Goal: Find contact information: Find contact information

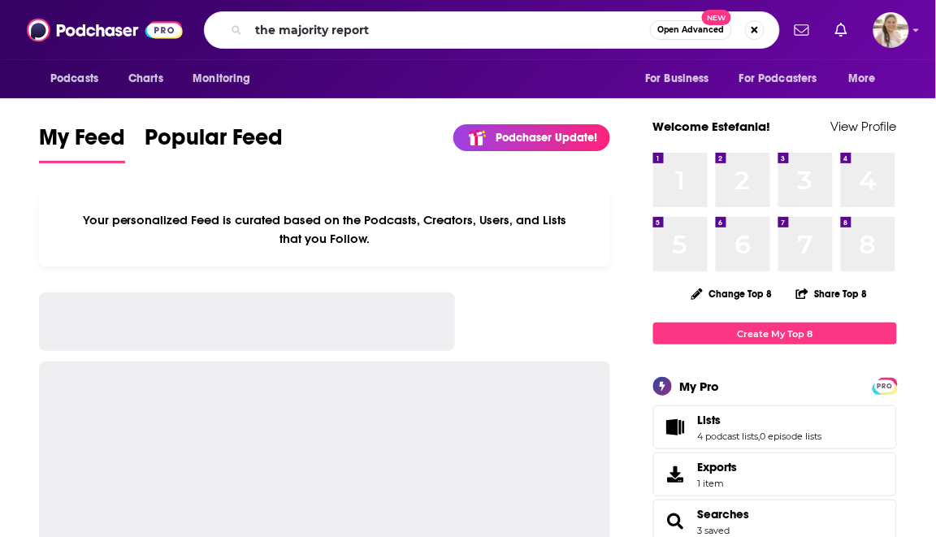
type input "the majority report"
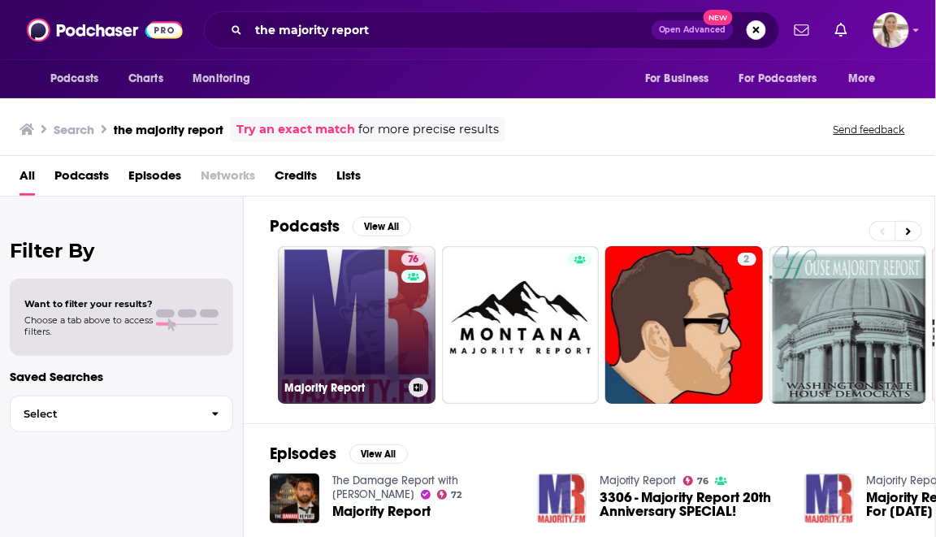
click at [336, 347] on link "76 Majority Report" at bounding box center [357, 325] width 158 height 158
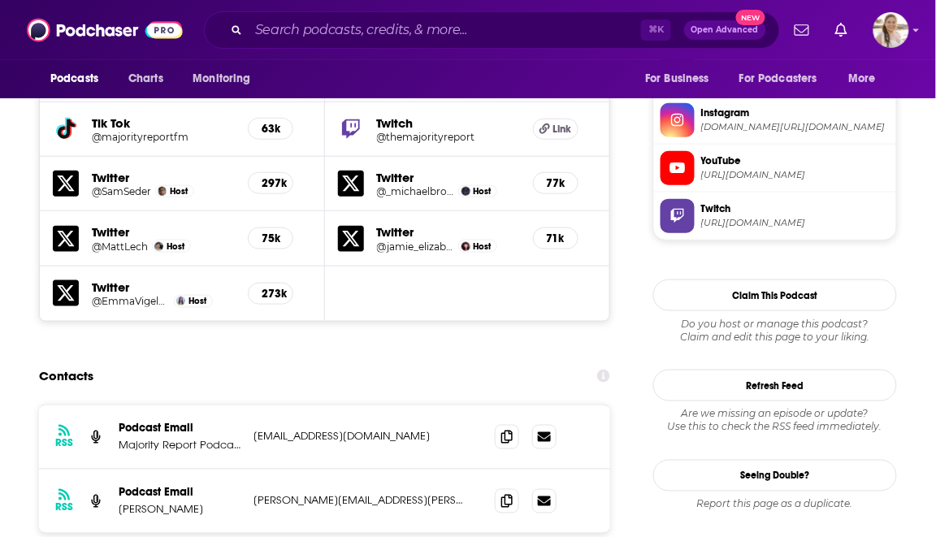
scroll to position [1529, 0]
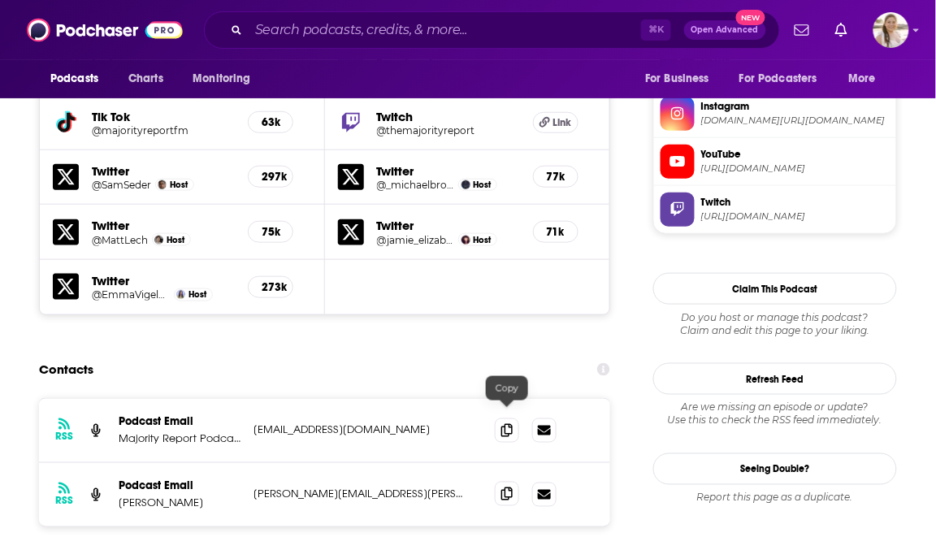
click at [505, 487] on icon at bounding box center [506, 493] width 11 height 13
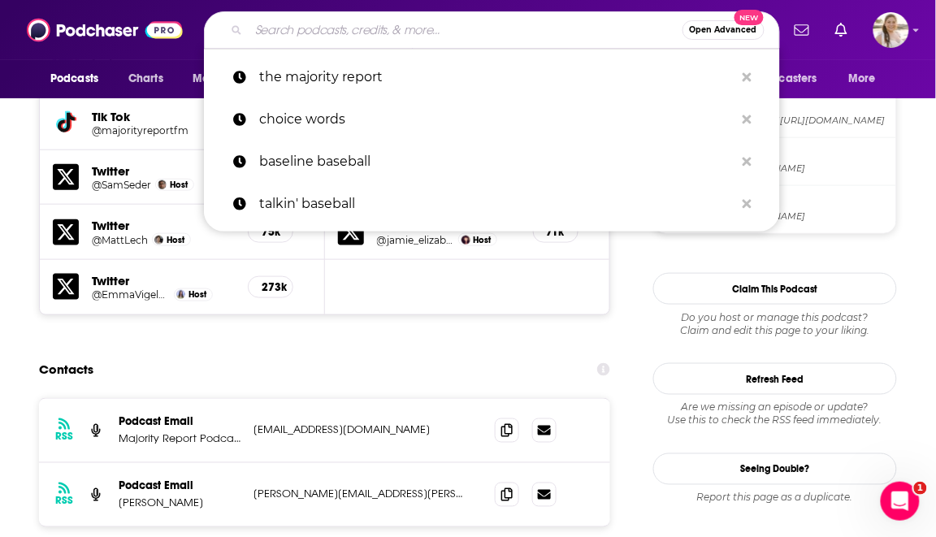
click at [290, 20] on input "Search podcasts, credits, & more..." at bounding box center [466, 30] width 434 height 26
paste input "Call Her Daddy"
type input "Call Her Daddy"
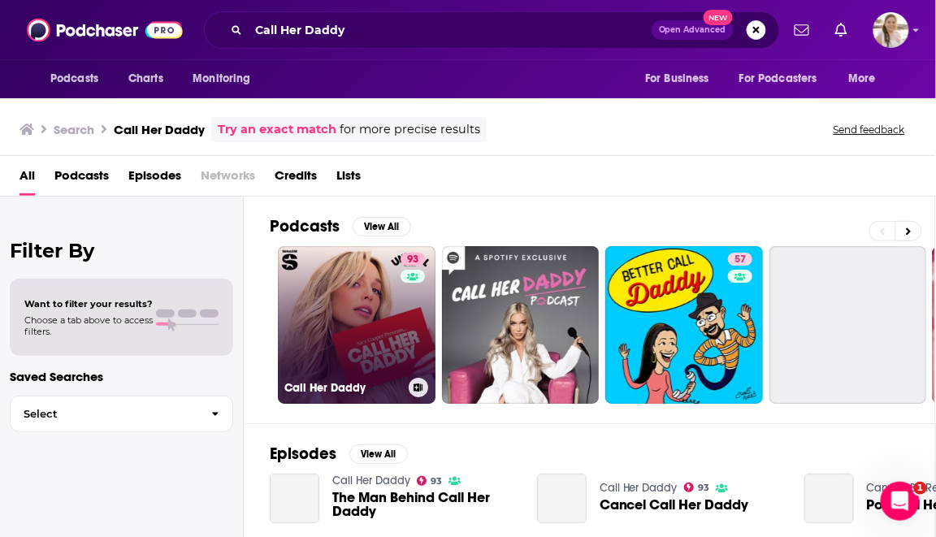
click at [351, 304] on link "93 Call Her Daddy" at bounding box center [357, 325] width 158 height 158
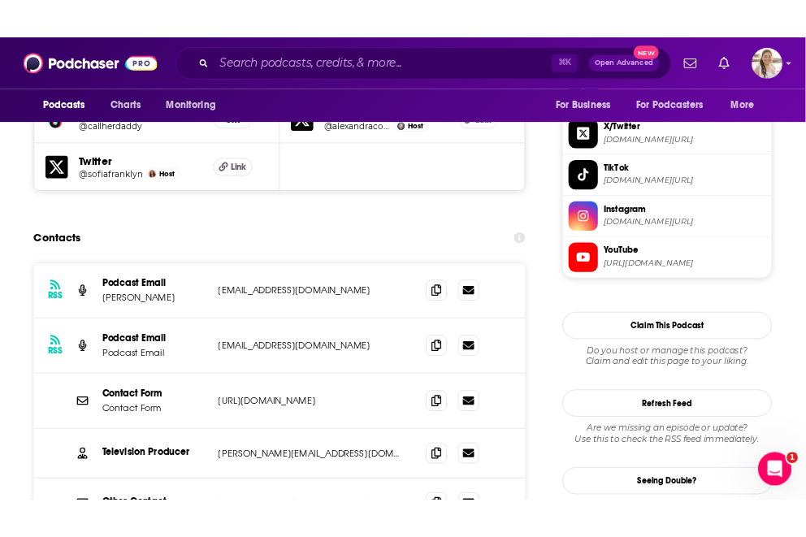
scroll to position [1584, 0]
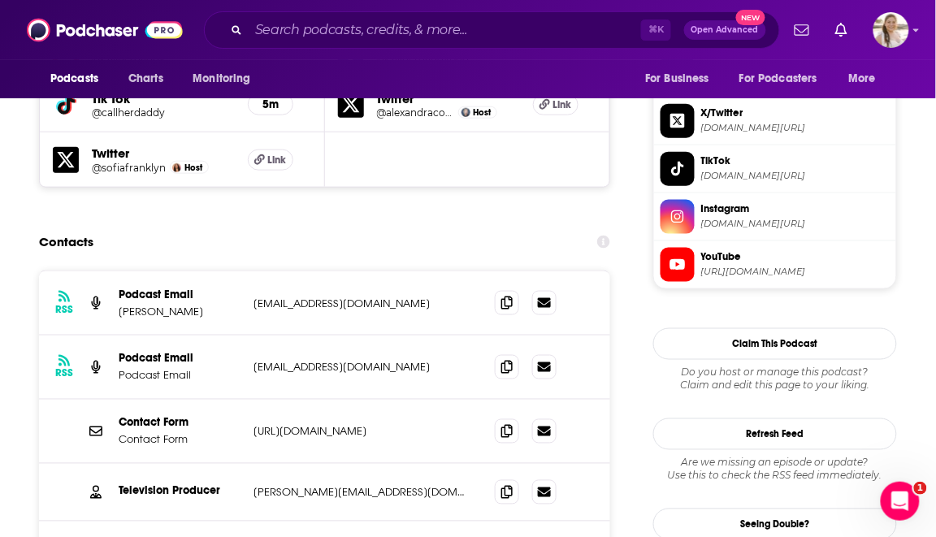
drag, startPoint x: 933, startPoint y: 180, endPoint x: 605, endPoint y: 180, distance: 328.2
click at [472, 227] on div "Contacts" at bounding box center [324, 242] width 571 height 31
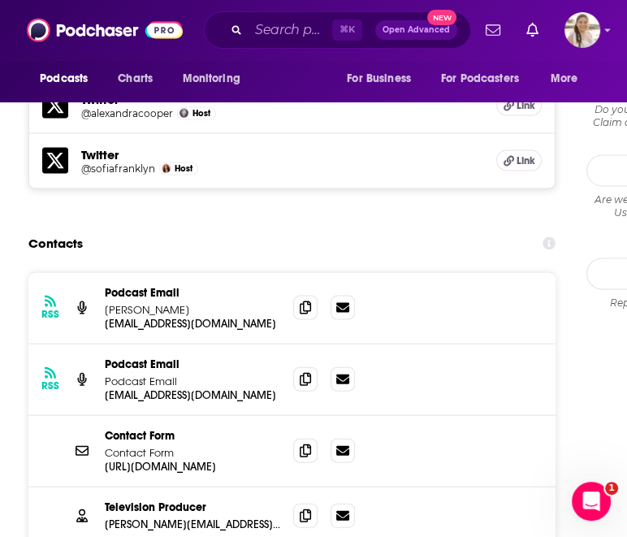
scroll to position [1833, 0]
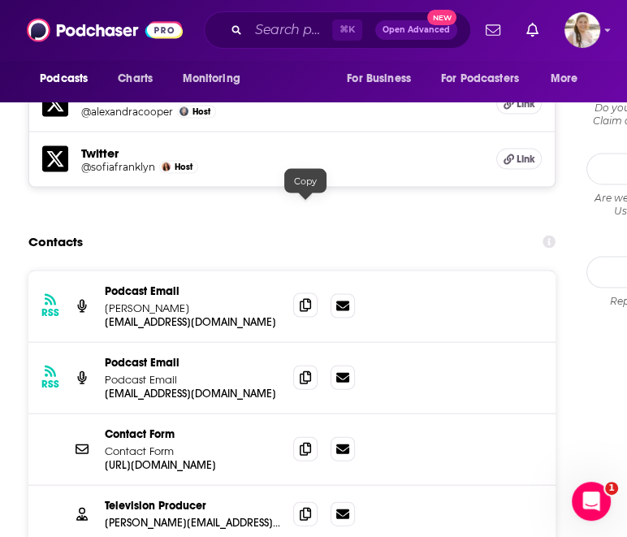
click at [310, 299] on icon at bounding box center [305, 305] width 11 height 13
click at [310, 370] on icon at bounding box center [305, 376] width 11 height 13
click at [304, 507] on icon at bounding box center [305, 513] width 11 height 13
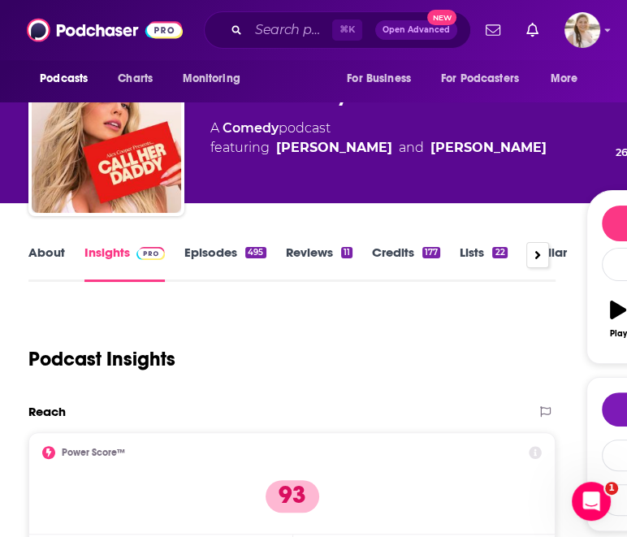
scroll to position [0, 0]
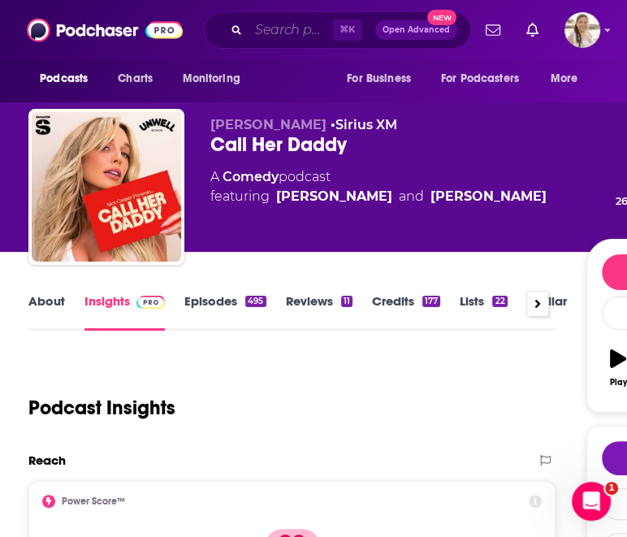
click at [281, 37] on input "Search podcasts, credits, & more..." at bounding box center [291, 30] width 84 height 26
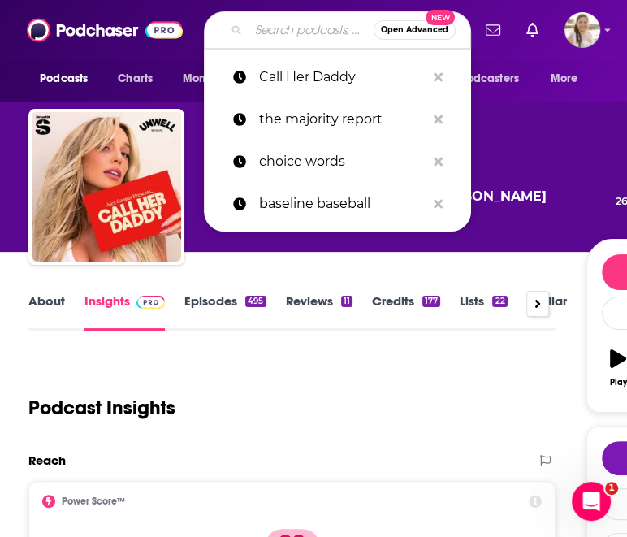
paste input "I've Has It Podcast"
type input "I've Has It Podcast"
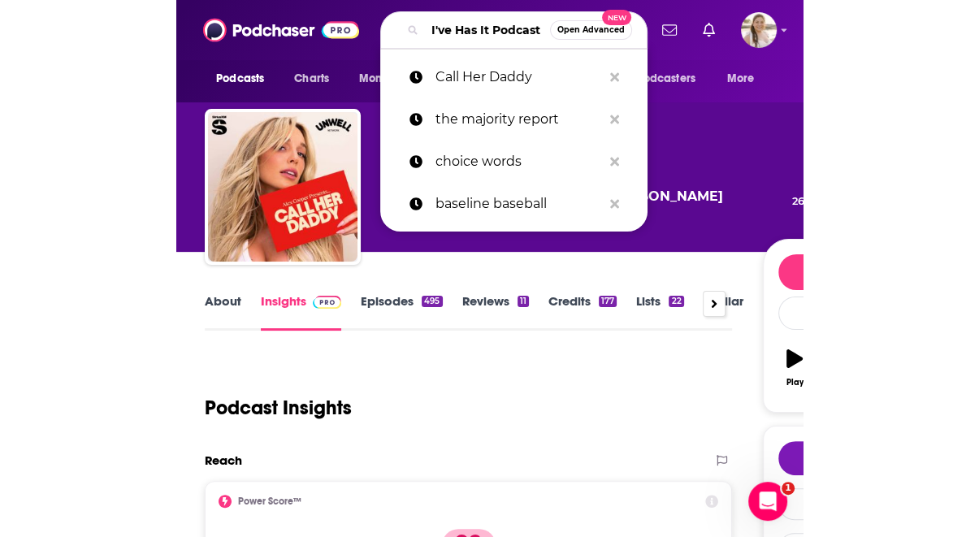
scroll to position [0, 29]
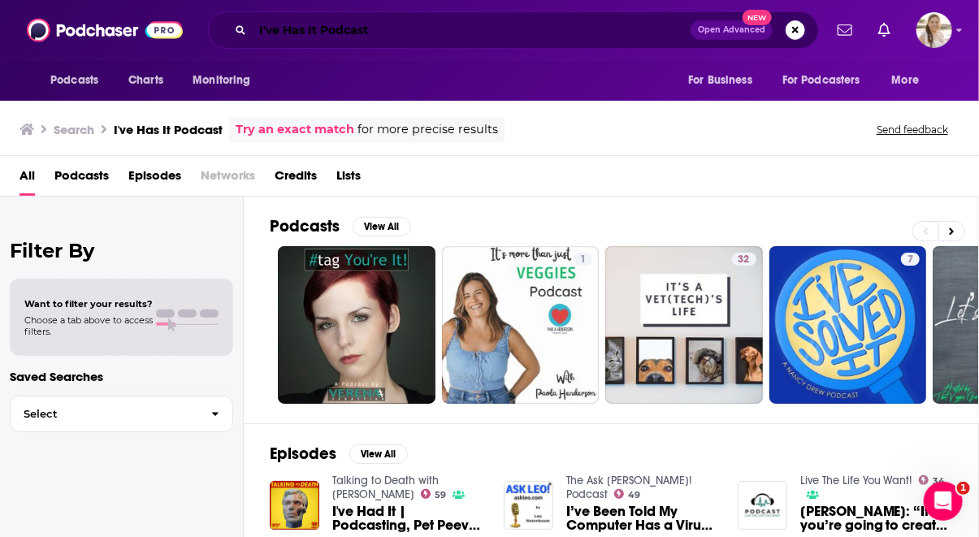
click at [334, 30] on input "I've Has It Podcast" at bounding box center [472, 30] width 438 height 26
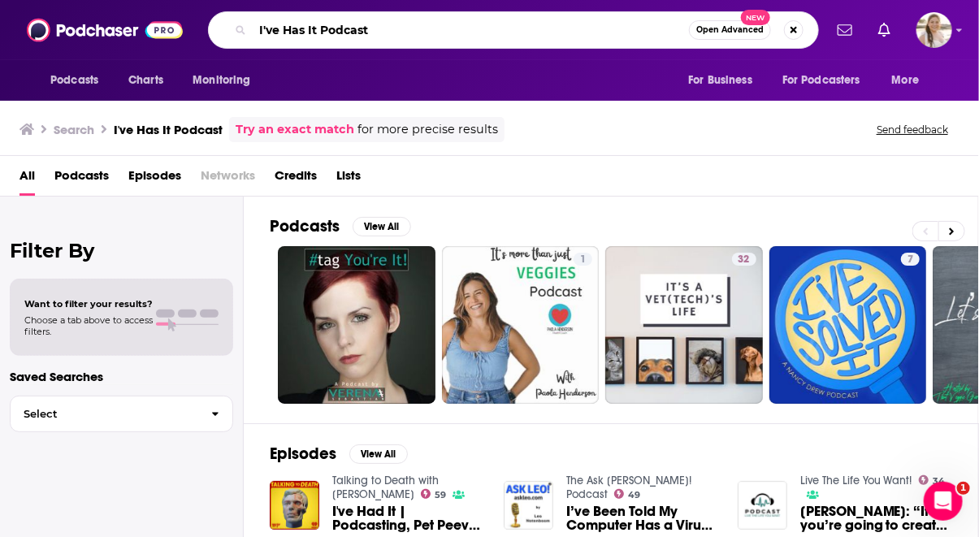
click at [334, 30] on input "I've Has It Podcast" at bounding box center [471, 30] width 436 height 26
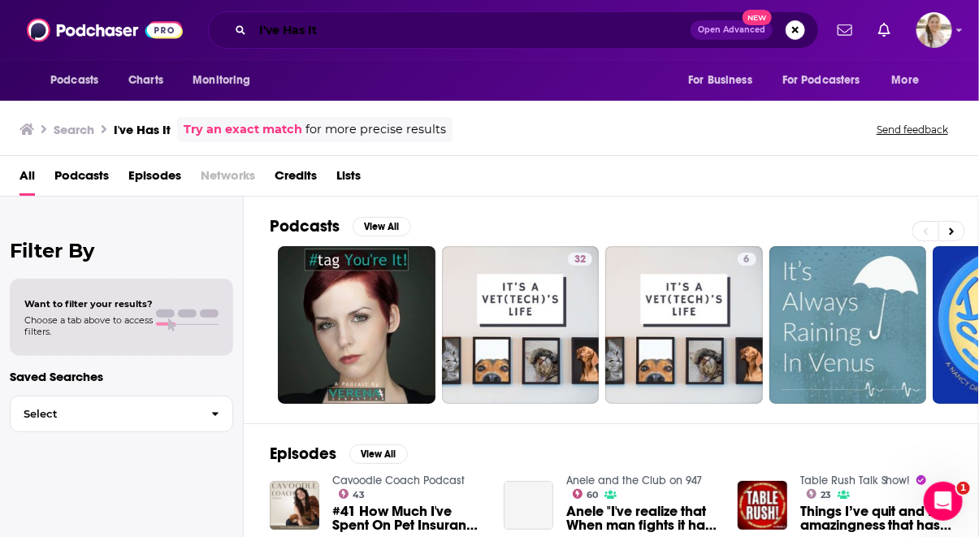
click at [279, 28] on input "I've Has It" at bounding box center [472, 30] width 438 height 26
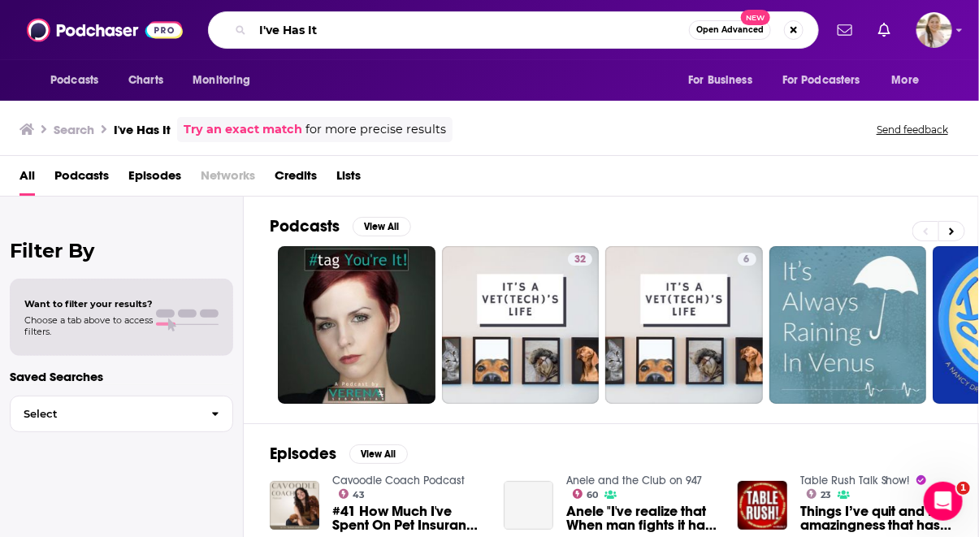
click at [279, 28] on input "I've Has It" at bounding box center [471, 30] width 436 height 26
click at [301, 32] on input "I've Has It" at bounding box center [471, 30] width 436 height 26
type input "I've Had It"
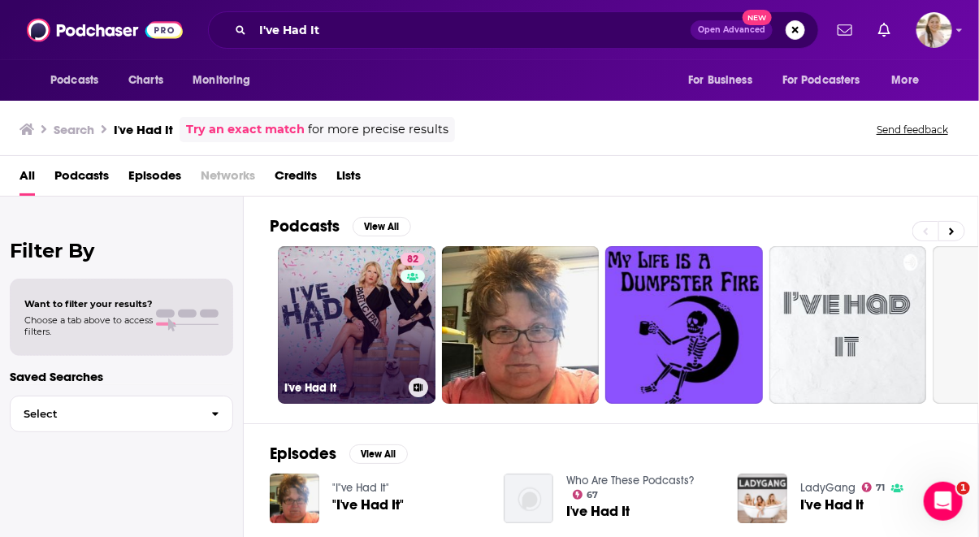
click at [340, 309] on link "82 I've Had It" at bounding box center [357, 325] width 158 height 158
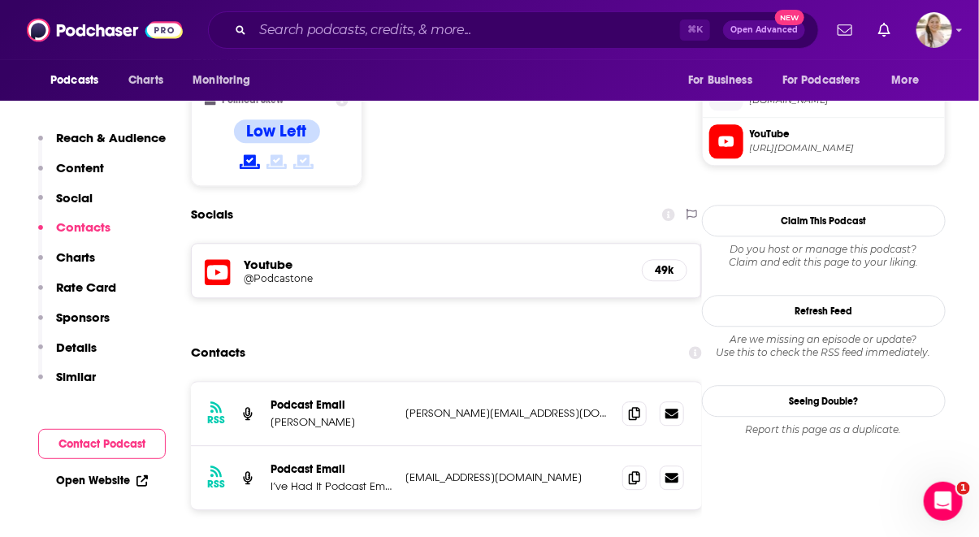
scroll to position [1332, 0]
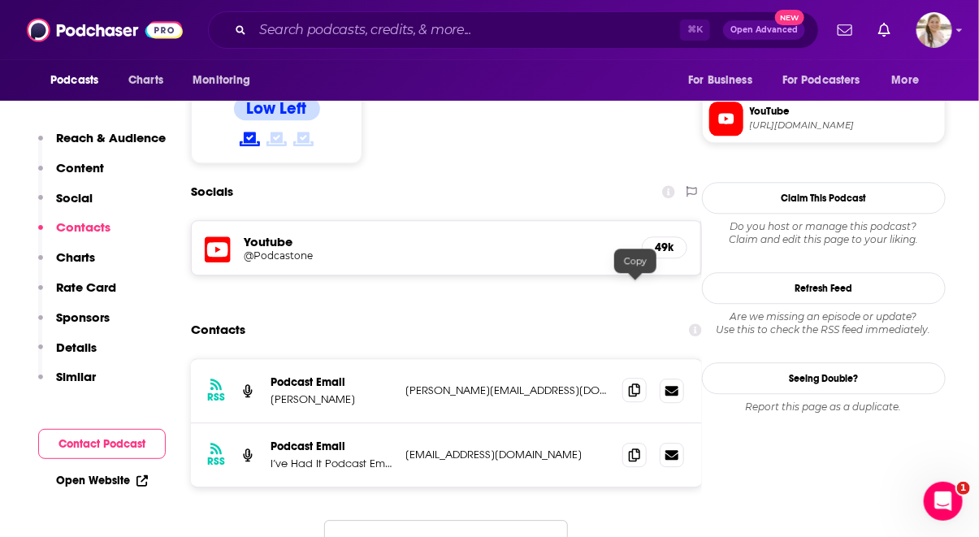
click at [633, 378] on span at bounding box center [634, 390] width 24 height 24
click at [630, 448] on icon at bounding box center [634, 454] width 11 height 13
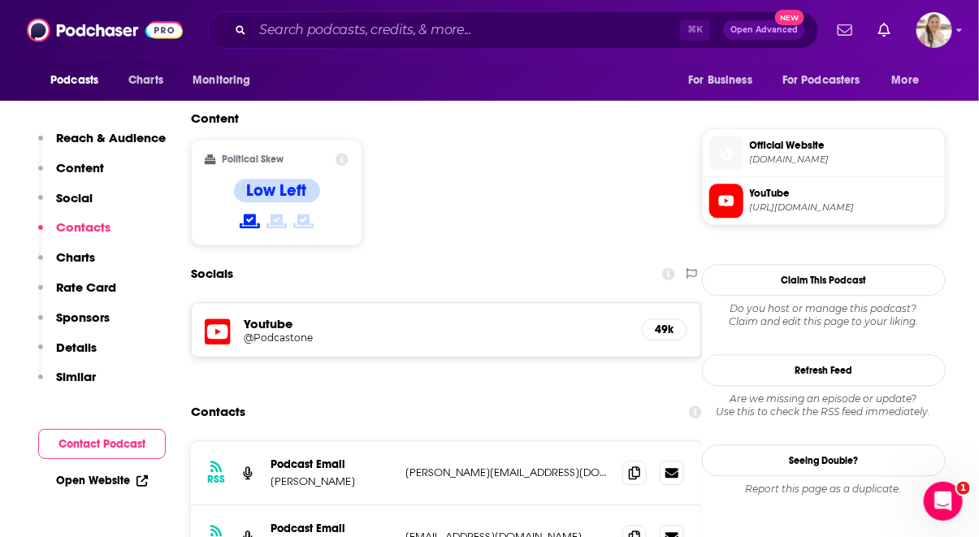
scroll to position [0, 0]
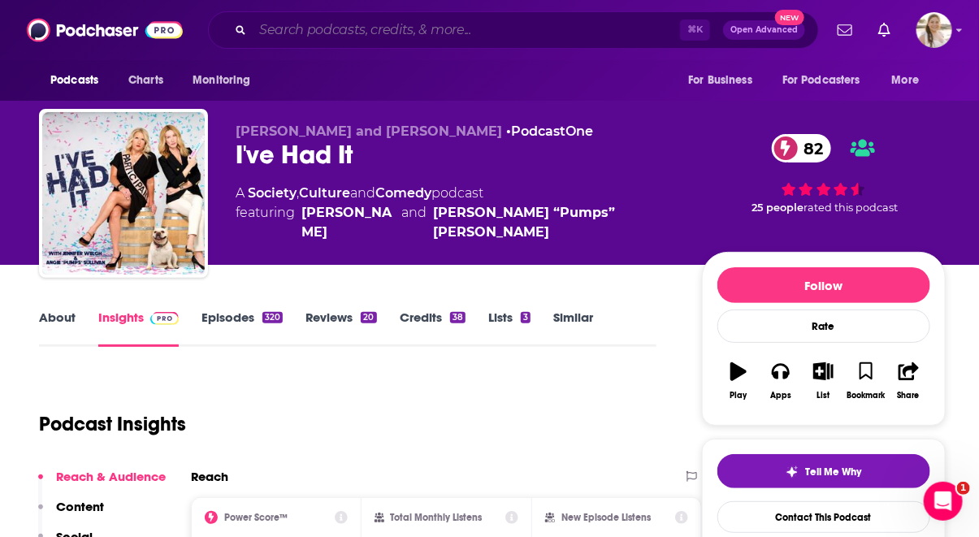
click at [398, 33] on input "Search podcasts, credits, & more..." at bounding box center [466, 30] width 427 height 26
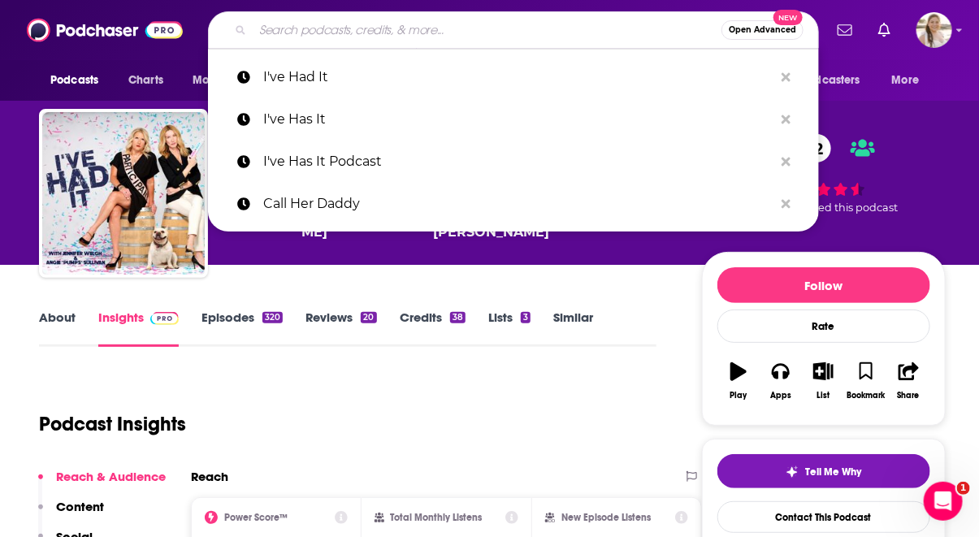
paste input "A Bit of Optimism"
type input "A Bit of Optimism"
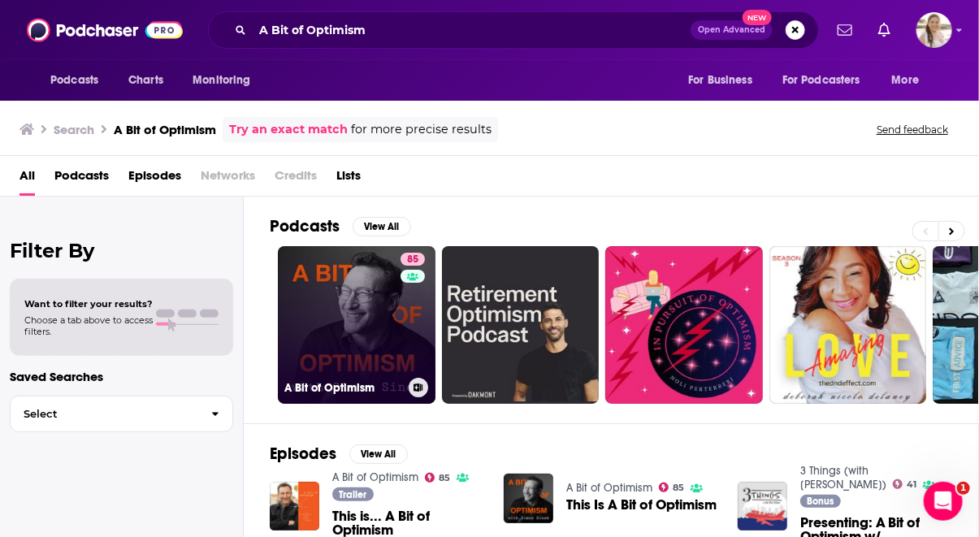
click at [370, 321] on link "85 A Bit of Optimism" at bounding box center [357, 325] width 158 height 158
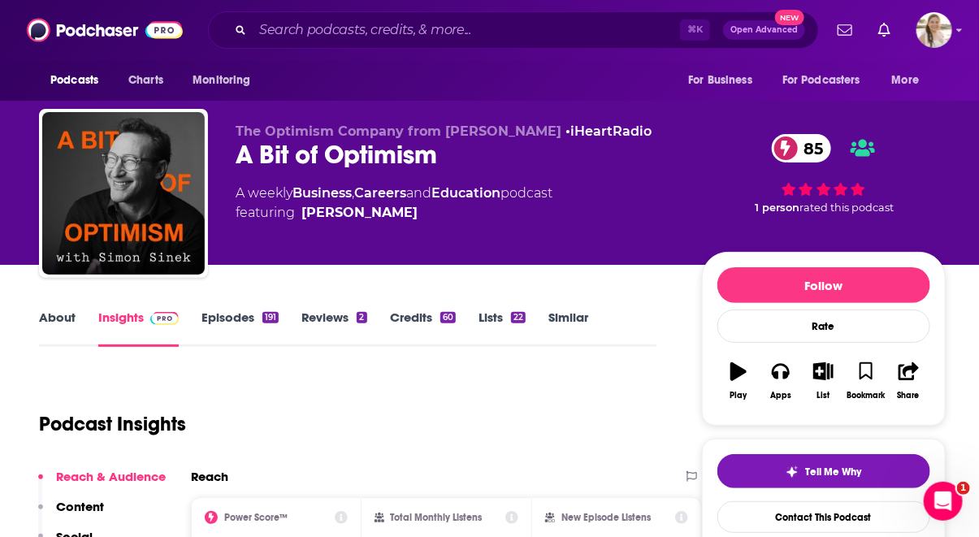
click at [50, 320] on link "About" at bounding box center [57, 328] width 37 height 37
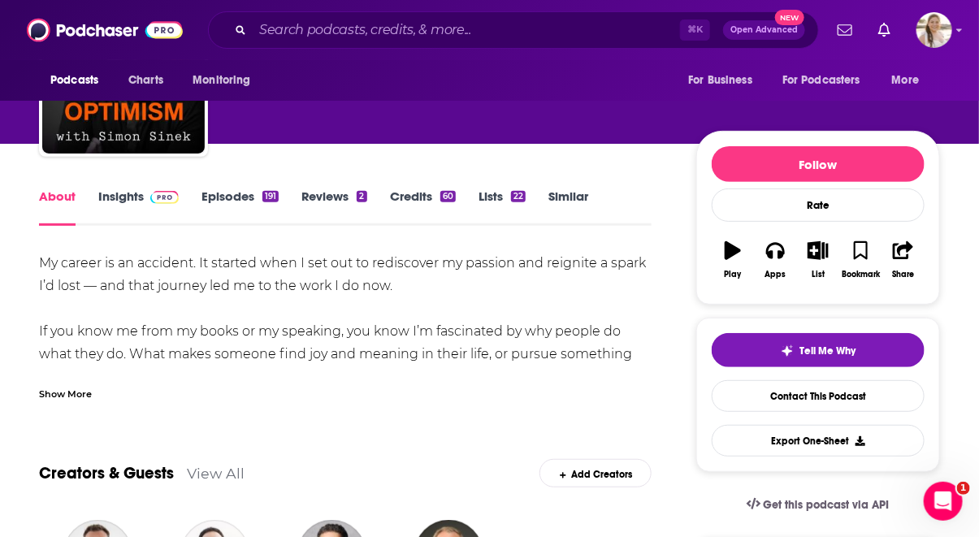
scroll to position [123, 0]
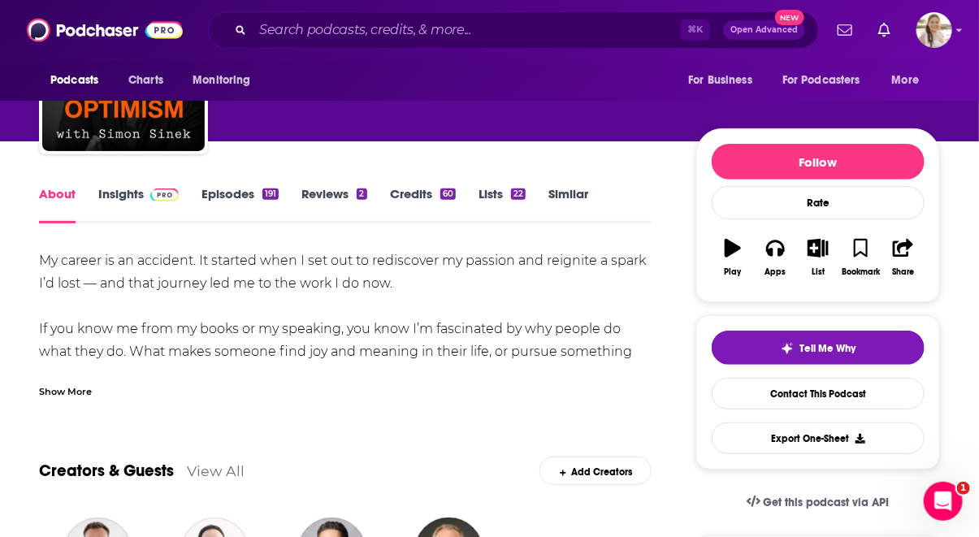
click at [125, 190] on link "Insights" at bounding box center [138, 204] width 80 height 37
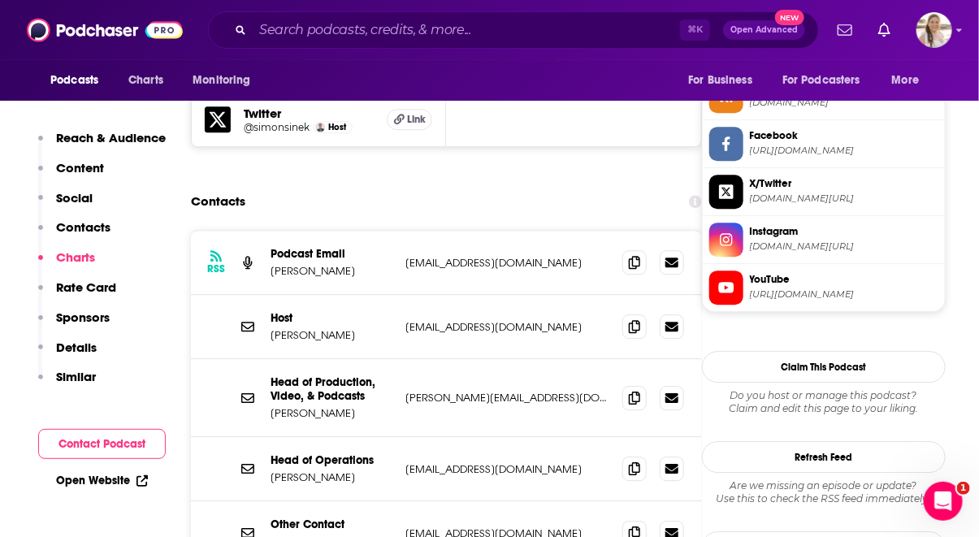
scroll to position [1476, 0]
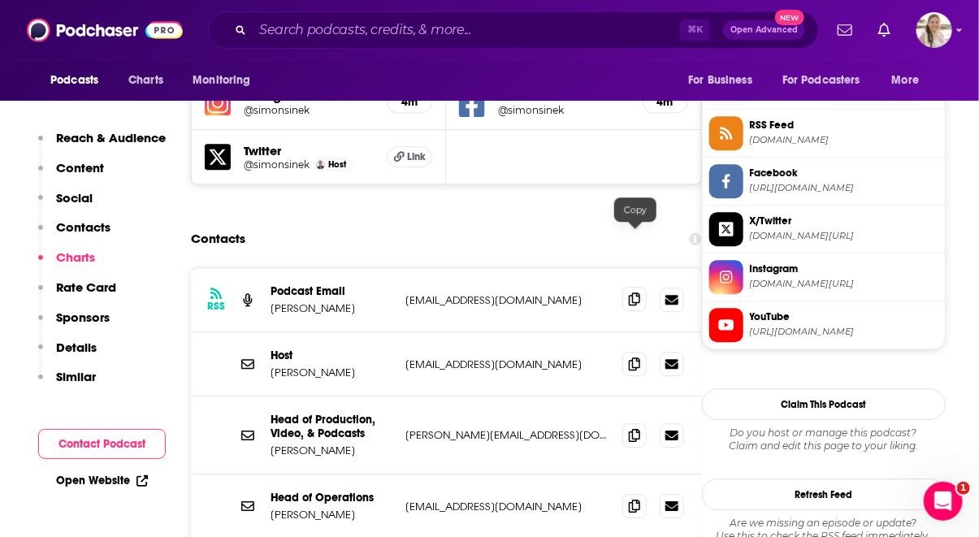
click at [639, 292] on icon at bounding box center [634, 298] width 11 height 13
click at [635, 357] on icon at bounding box center [634, 363] width 11 height 13
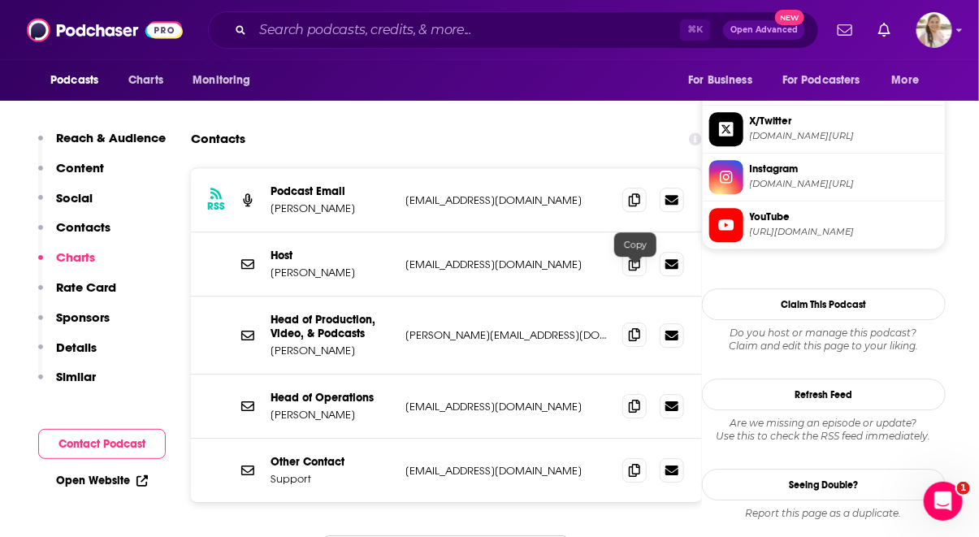
click at [631, 328] on icon at bounding box center [634, 334] width 11 height 13
click at [636, 399] on icon at bounding box center [634, 405] width 11 height 13
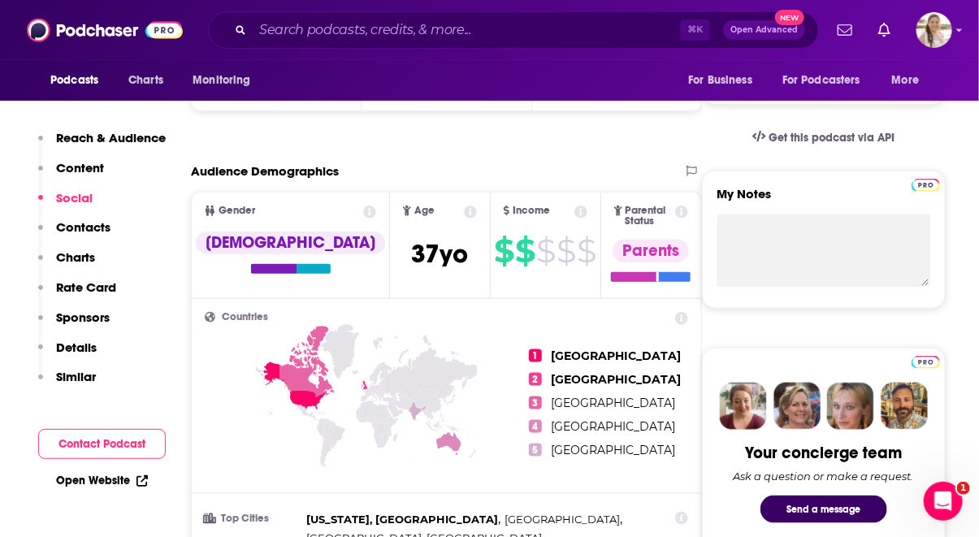
scroll to position [0, 0]
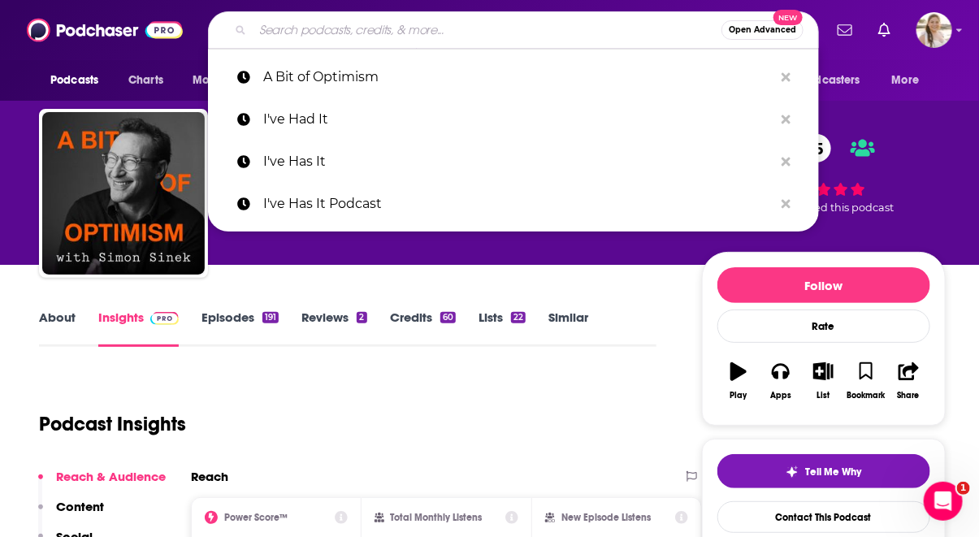
click at [361, 32] on input "Search podcasts, credits, & more..." at bounding box center [487, 30] width 469 height 26
paste input "Unlocking Us with [PERSON_NAME]"
type input "Unlocking Us with [PERSON_NAME]"
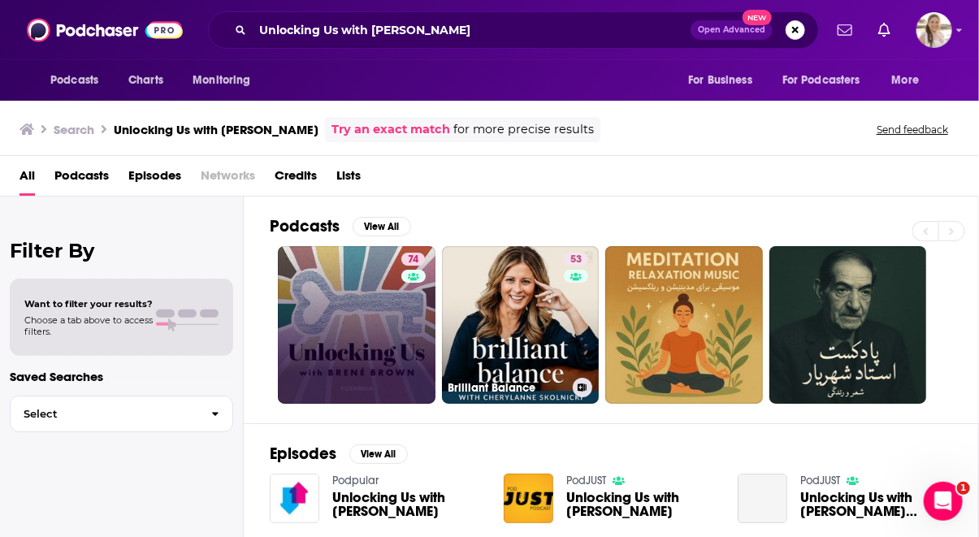
click at [359, 285] on link "74" at bounding box center [357, 325] width 158 height 158
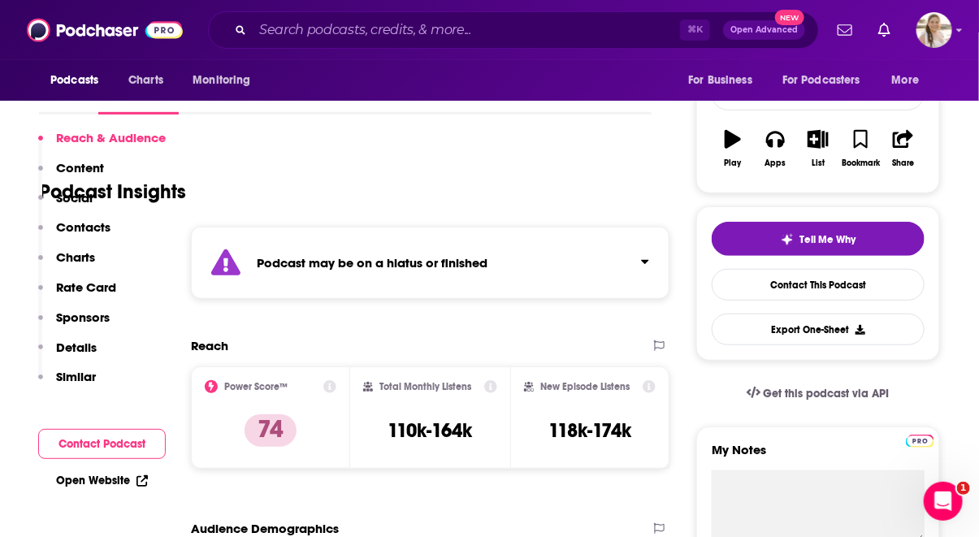
scroll to position [225, 0]
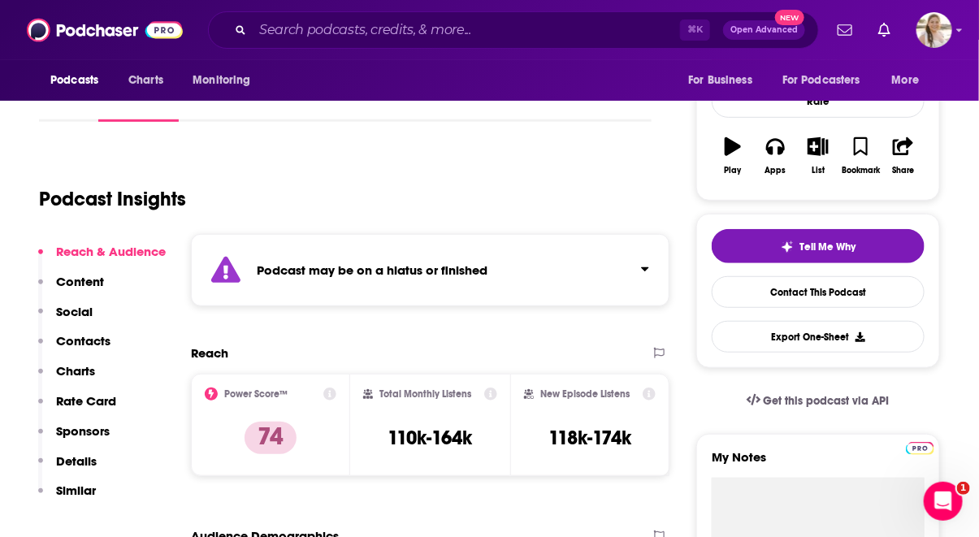
click at [368, 277] on div "Podcast may be on a hiatus or finished" at bounding box center [430, 270] width 478 height 72
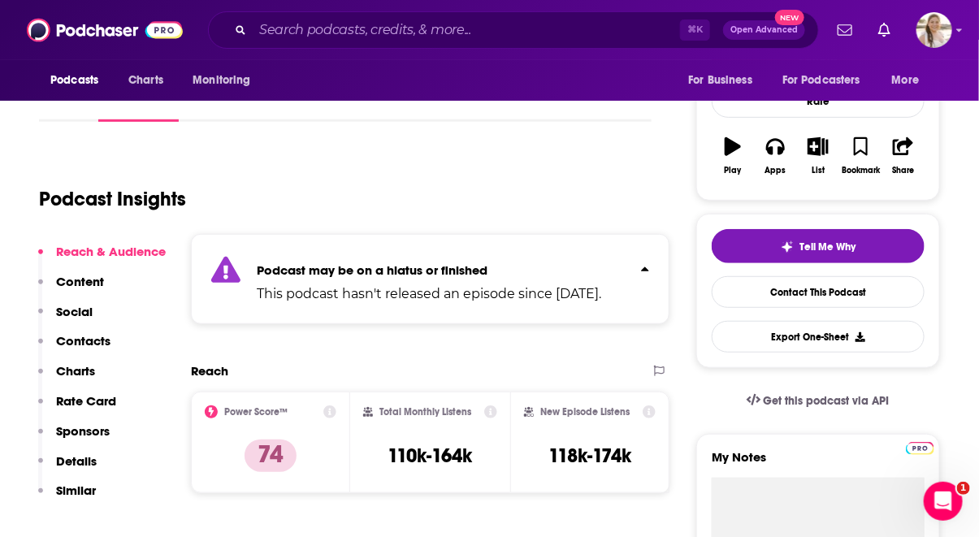
click at [368, 278] on div "Podcast may be on a hiatus or finished This podcast hasn't released an episode …" at bounding box center [429, 279] width 344 height 50
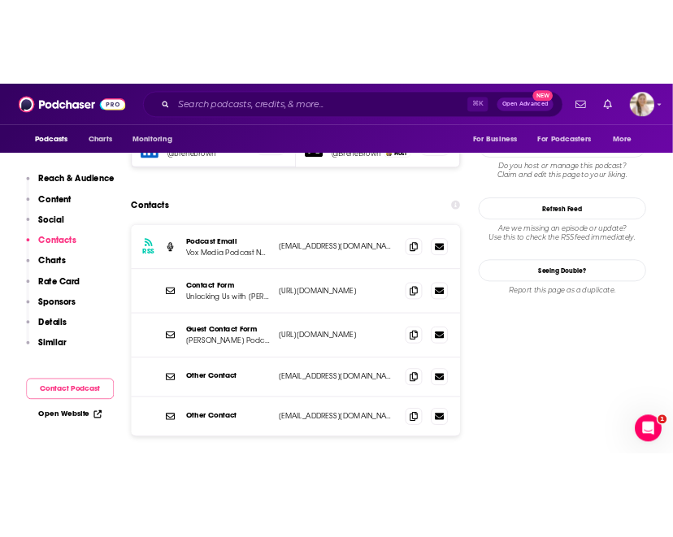
scroll to position [1650, 0]
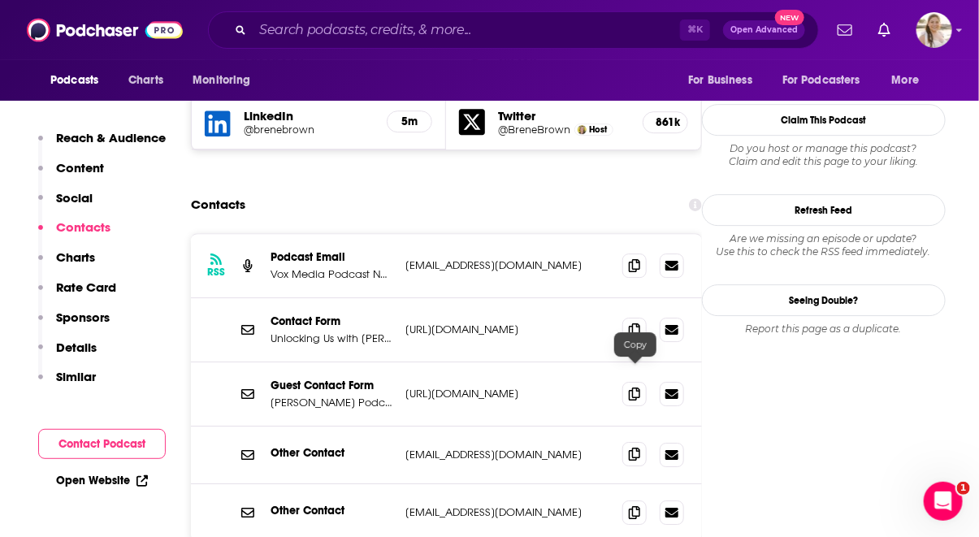
click at [634, 448] on icon at bounding box center [634, 454] width 11 height 13
click at [935, 45] on div "Podcasts Charts Monitoring ⌘ K Open Advanced New For Business For Podcasters Mo…" at bounding box center [489, 30] width 979 height 60
click at [640, 505] on icon at bounding box center [634, 511] width 11 height 13
click at [310, 314] on div "Contact Form Unlocking Us with [PERSON_NAME]" at bounding box center [332, 329] width 122 height 31
click at [304, 379] on p "Guest Contact Form" at bounding box center [332, 386] width 122 height 14
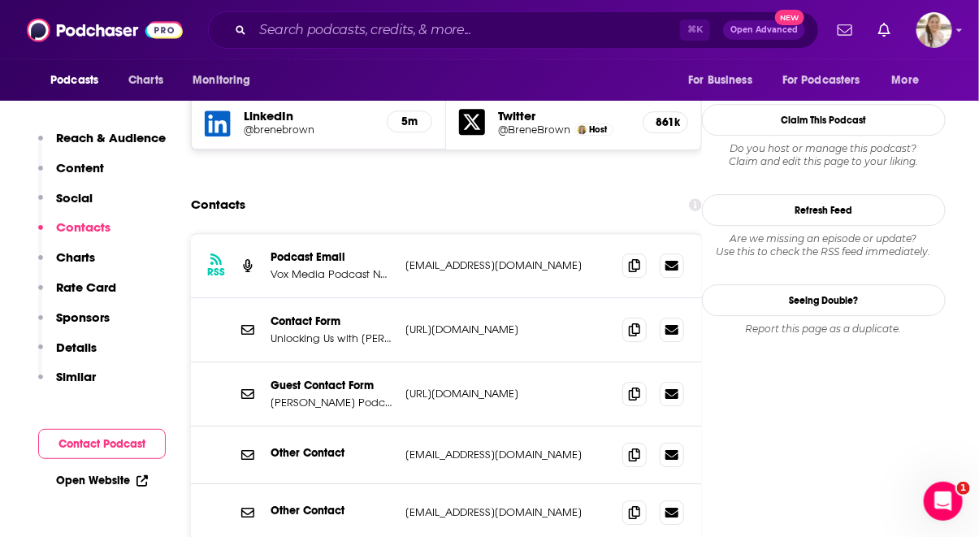
copy p "[URL][DOMAIN_NAME]"
drag, startPoint x: 604, startPoint y: 310, endPoint x: 408, endPoint y: 312, distance: 196.6
click at [408, 387] on p "[URL][DOMAIN_NAME]" at bounding box center [507, 394] width 204 height 14
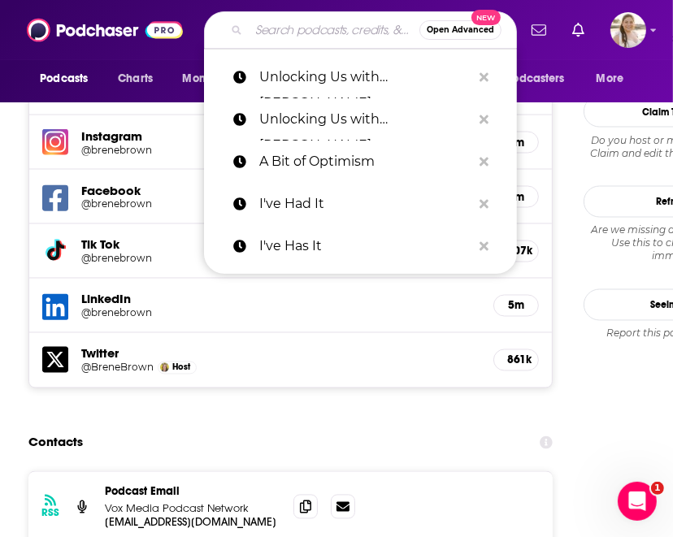
click at [255, 30] on input "Search podcasts, credits, & more..." at bounding box center [334, 30] width 171 height 26
paste input "Pod Save the People"
type input "Pod Save the People"
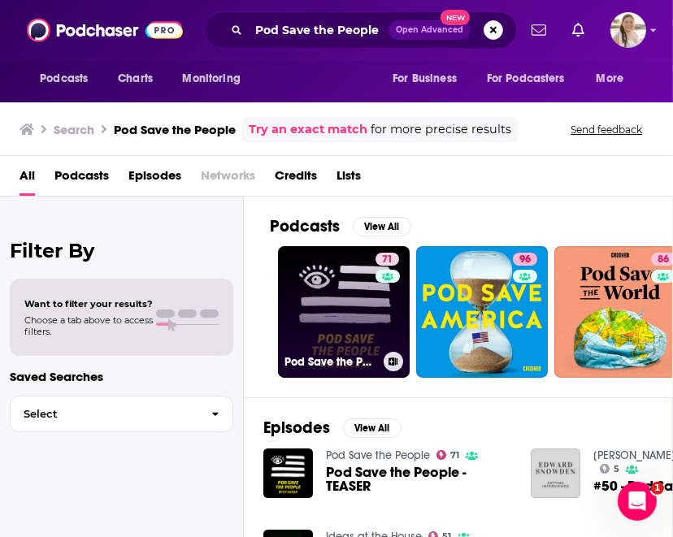
click at [349, 318] on link "71 Pod Save the People" at bounding box center [344, 312] width 132 height 132
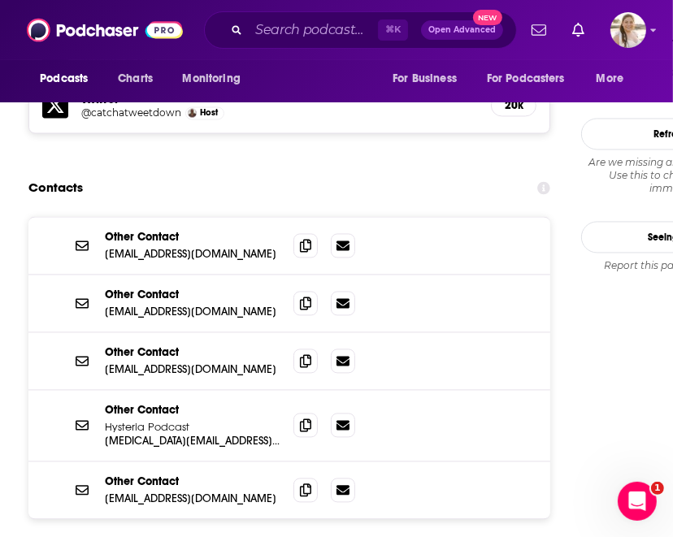
scroll to position [1870, 0]
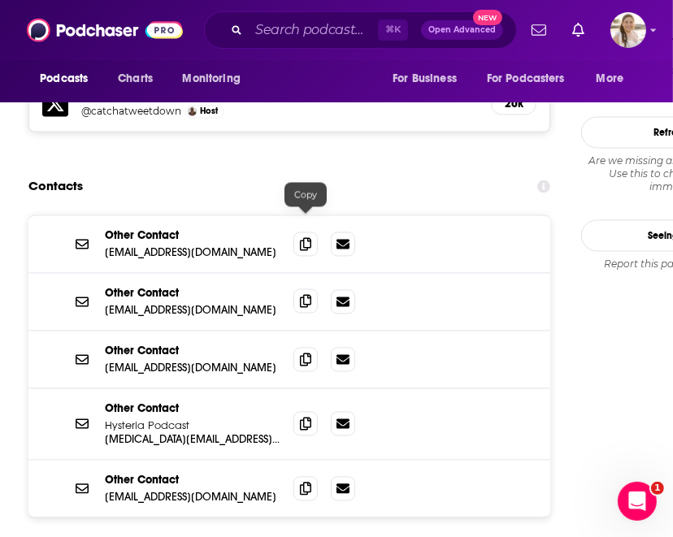
click at [309, 294] on icon at bounding box center [305, 300] width 11 height 13
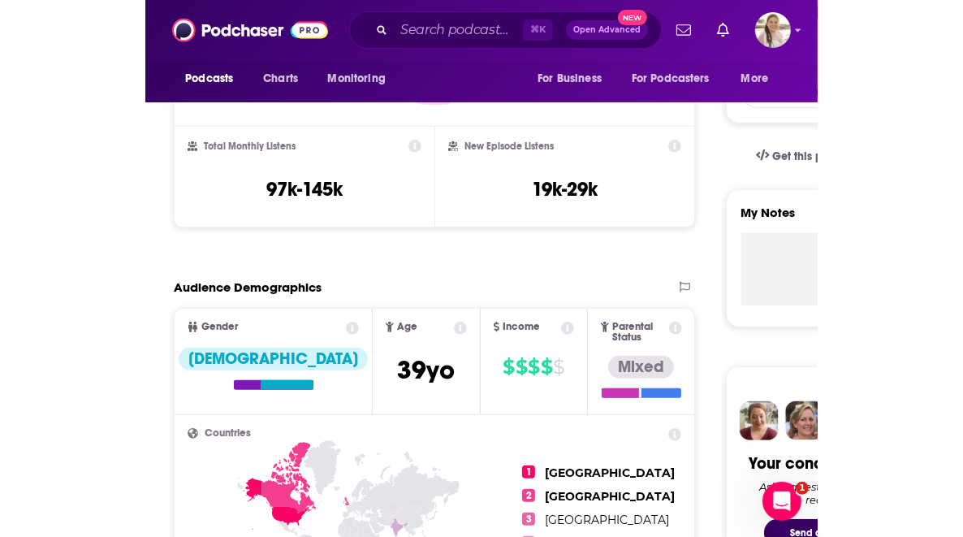
scroll to position [0, 0]
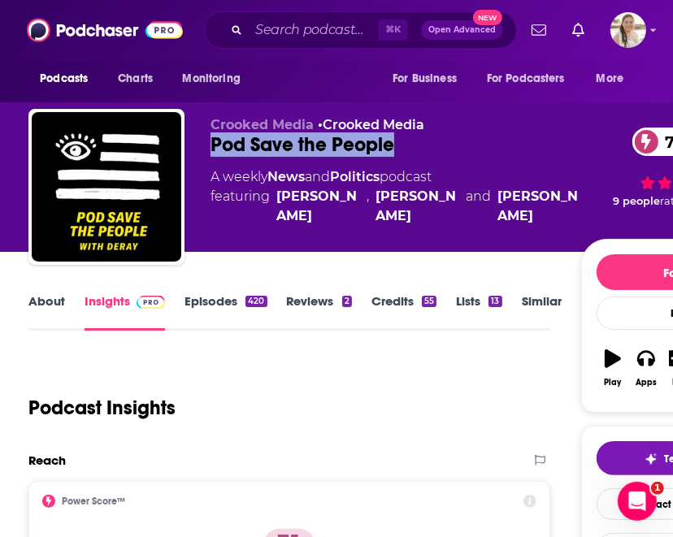
drag, startPoint x: 431, startPoint y: 143, endPoint x: 206, endPoint y: 145, distance: 225.0
click at [206, 145] on div "Crooked Media • Crooked Media Pod Save the People 71 A weekly News and Politics…" at bounding box center [405, 190] width 755 height 162
copy h2 "Pod Save the People"
